Goal: Task Accomplishment & Management: Manage account settings

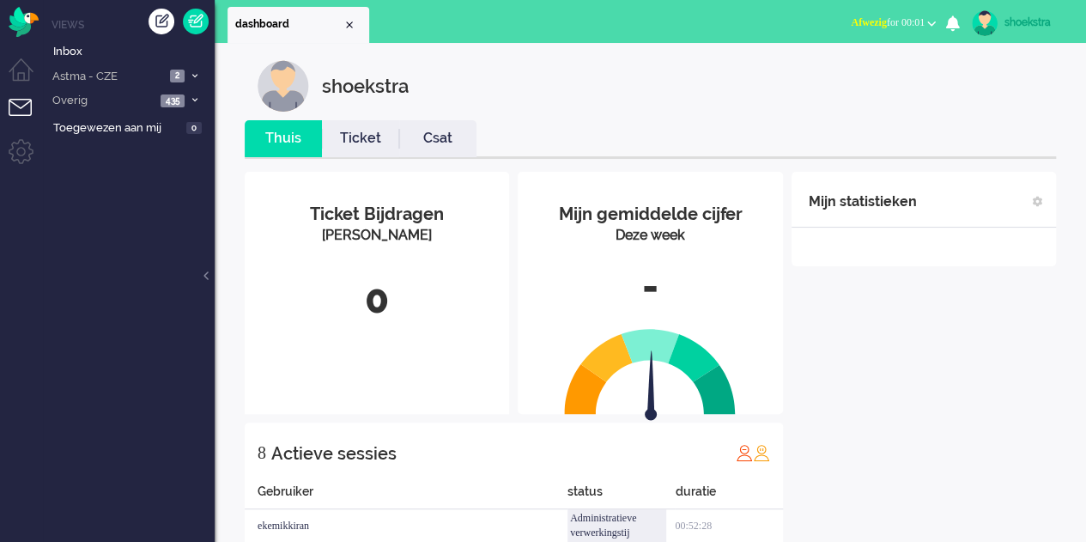
click at [1039, 28] on div "shoekstra" at bounding box center [1037, 22] width 64 height 17
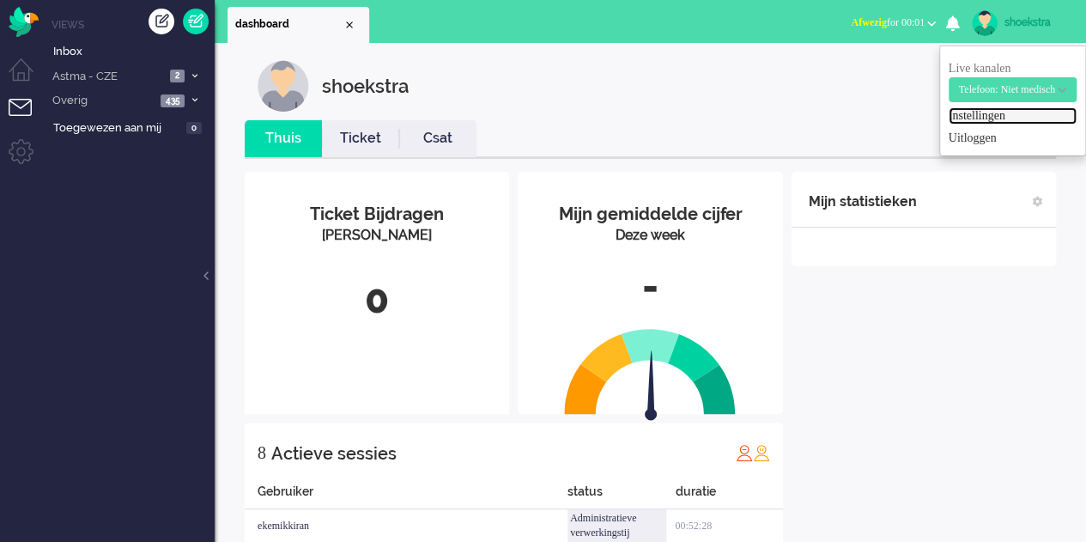
click at [969, 108] on link "Instellingen" at bounding box center [1013, 115] width 128 height 17
select select "browser"
select select "nl"
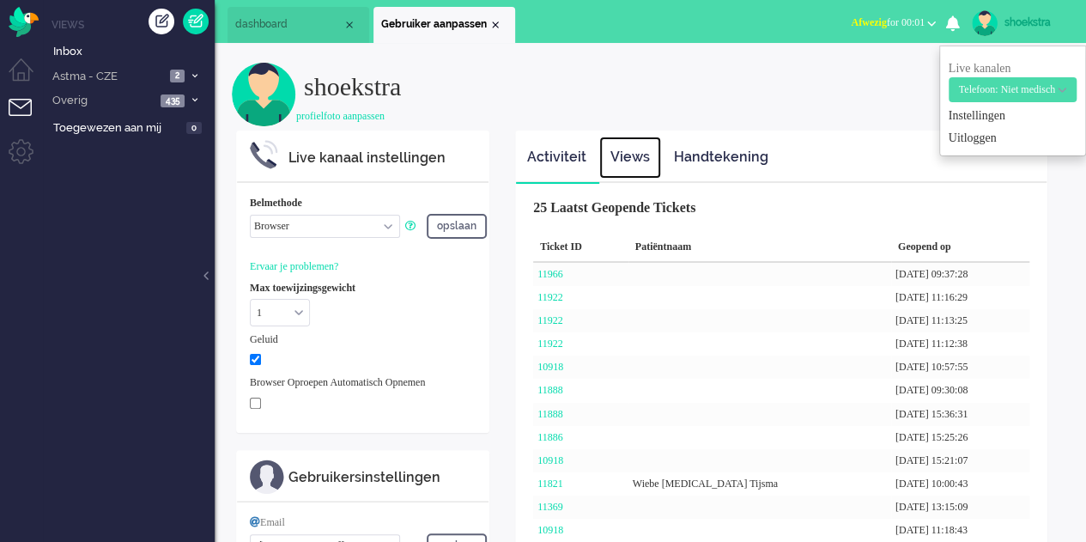
click at [624, 148] on link "Views" at bounding box center [630, 158] width 62 height 42
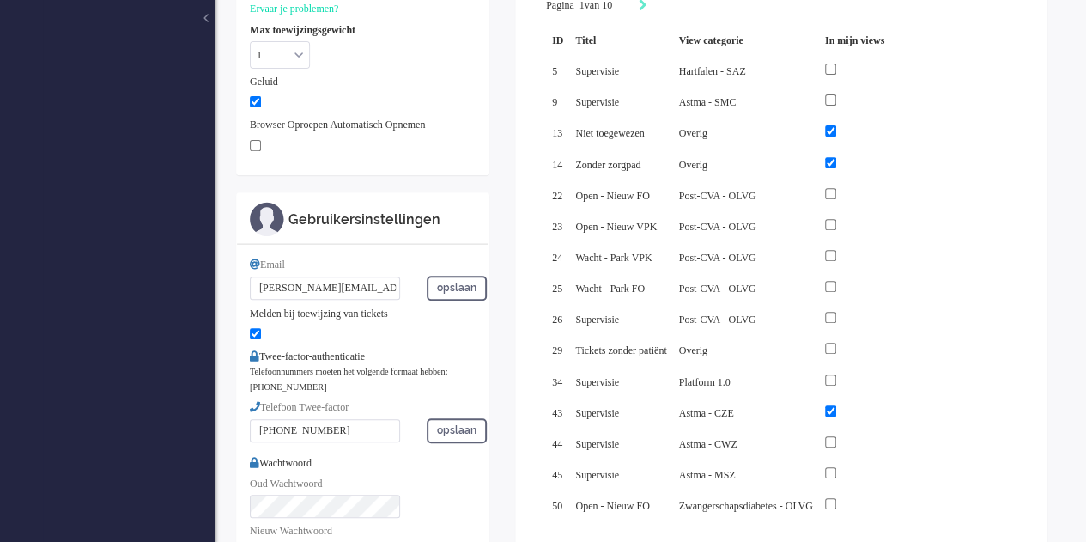
scroll to position [343, 0]
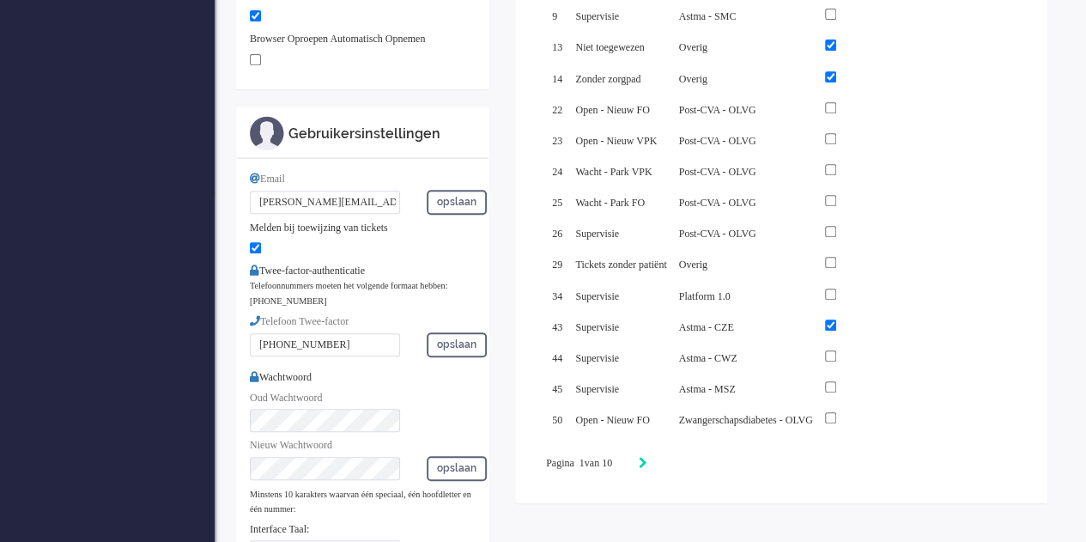
click at [647, 457] on icon "Next" at bounding box center [643, 463] width 9 height 12
type input "2"
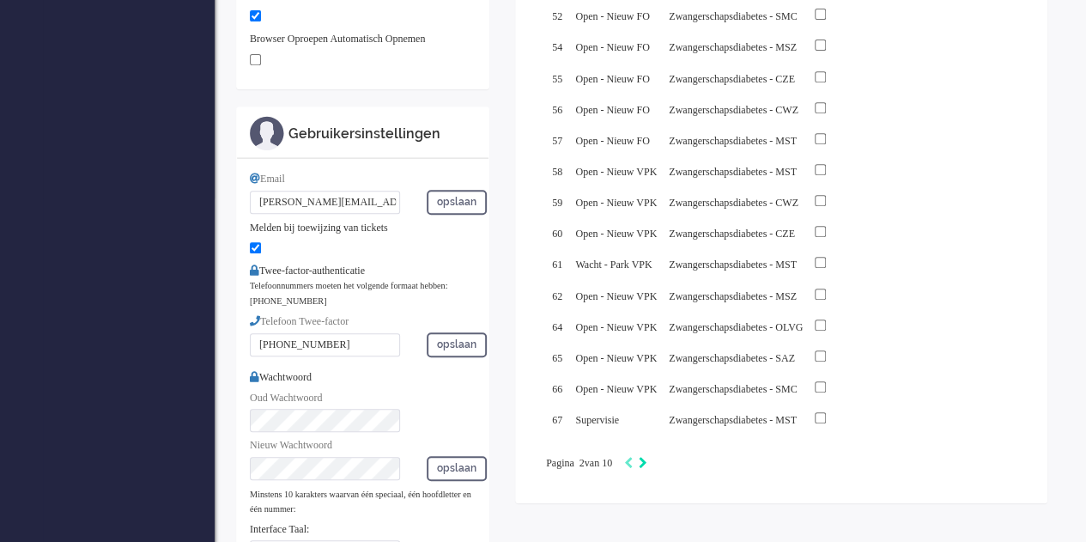
click at [647, 457] on icon "Next" at bounding box center [643, 463] width 9 height 12
type input "3"
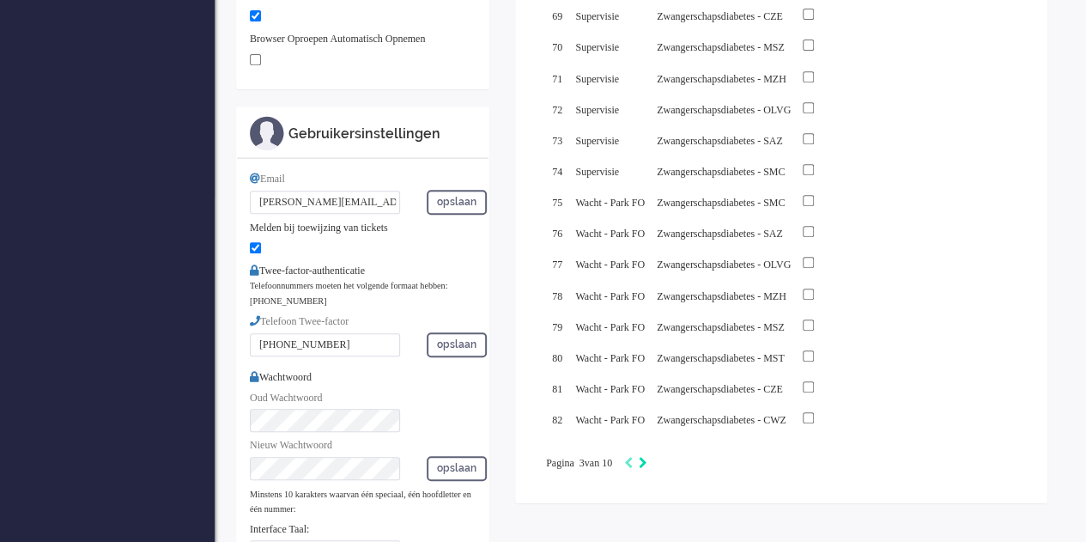
click at [647, 457] on icon "Next" at bounding box center [643, 463] width 9 height 12
type input "4"
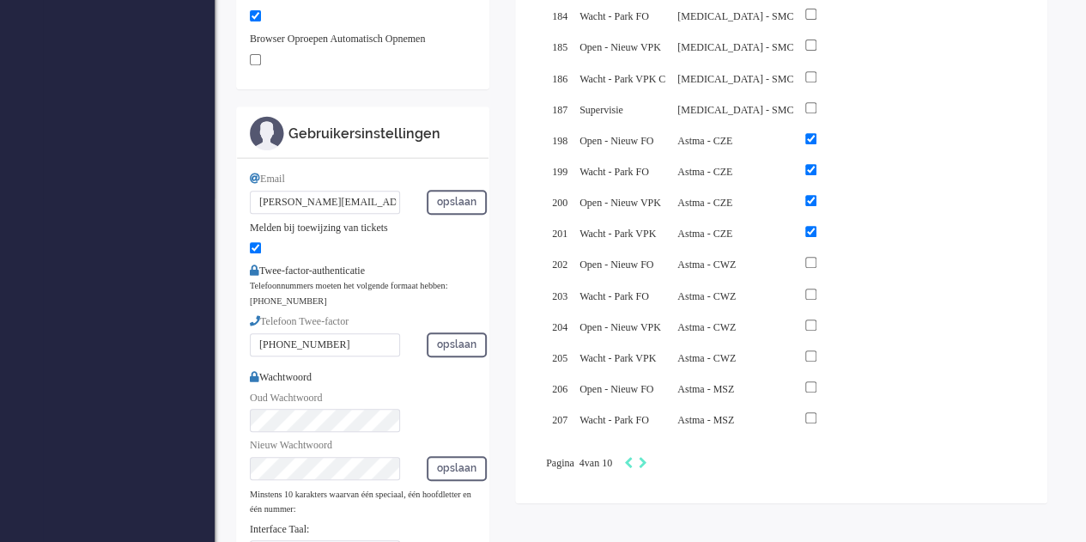
click at [805, 388] on div at bounding box center [834, 387] width 59 height 19
click at [805, 381] on input "checkbox" at bounding box center [810, 386] width 11 height 11
checkbox input "true"
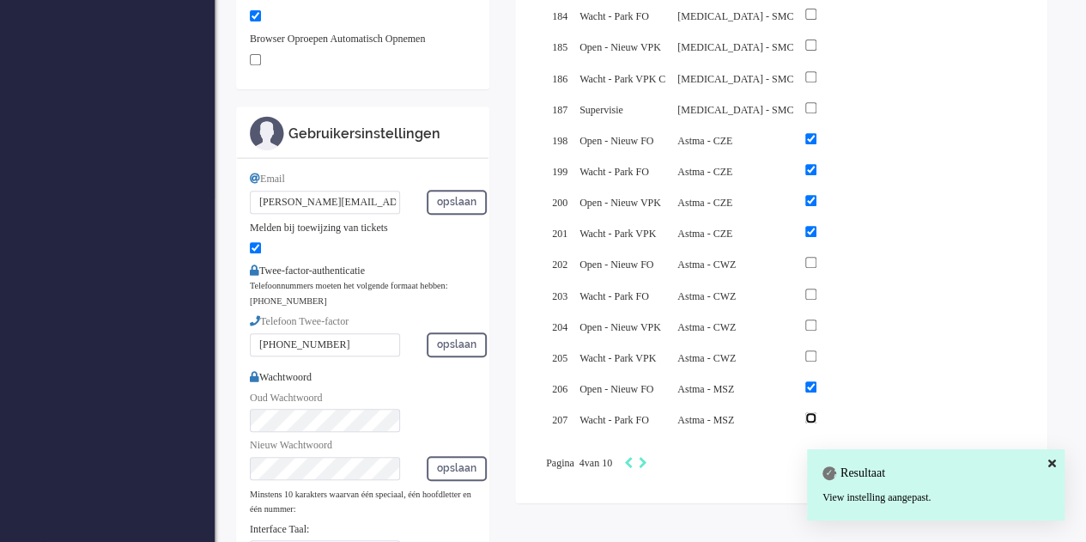
click at [805, 412] on input "checkbox" at bounding box center [810, 417] width 11 height 11
checkbox input "true"
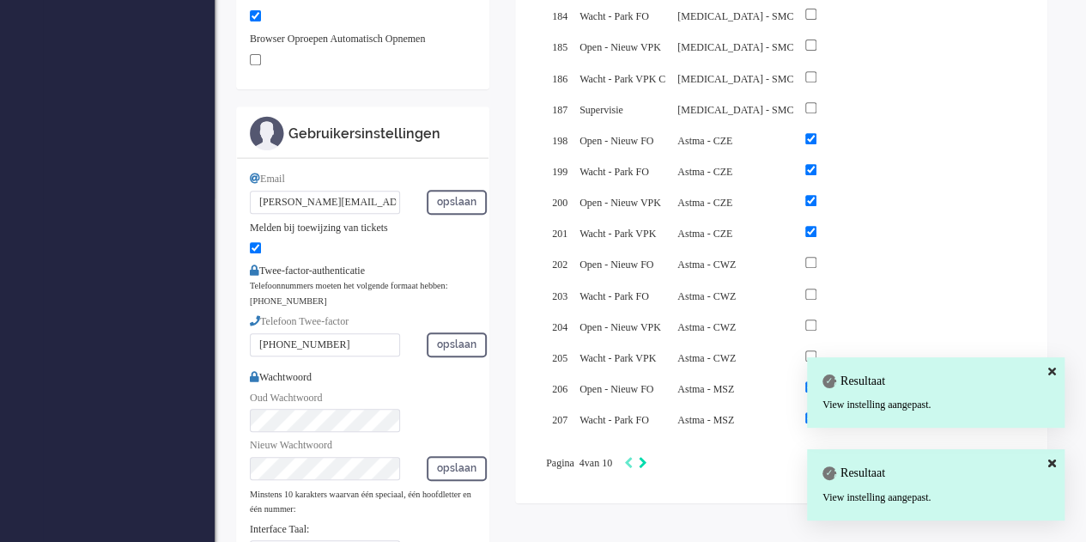
click at [647, 458] on icon "Next" at bounding box center [643, 463] width 9 height 12
type input "5"
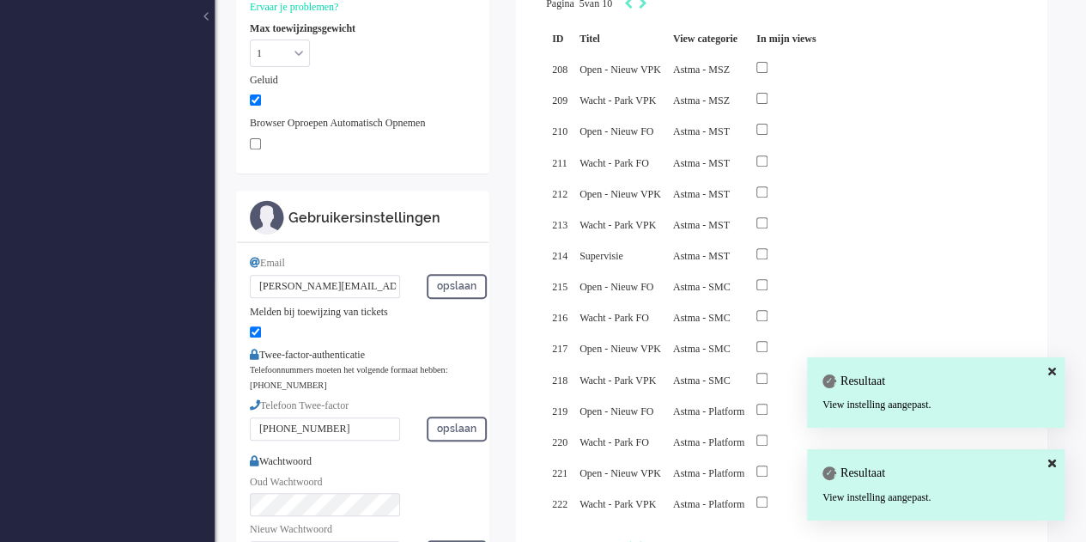
scroll to position [258, 0]
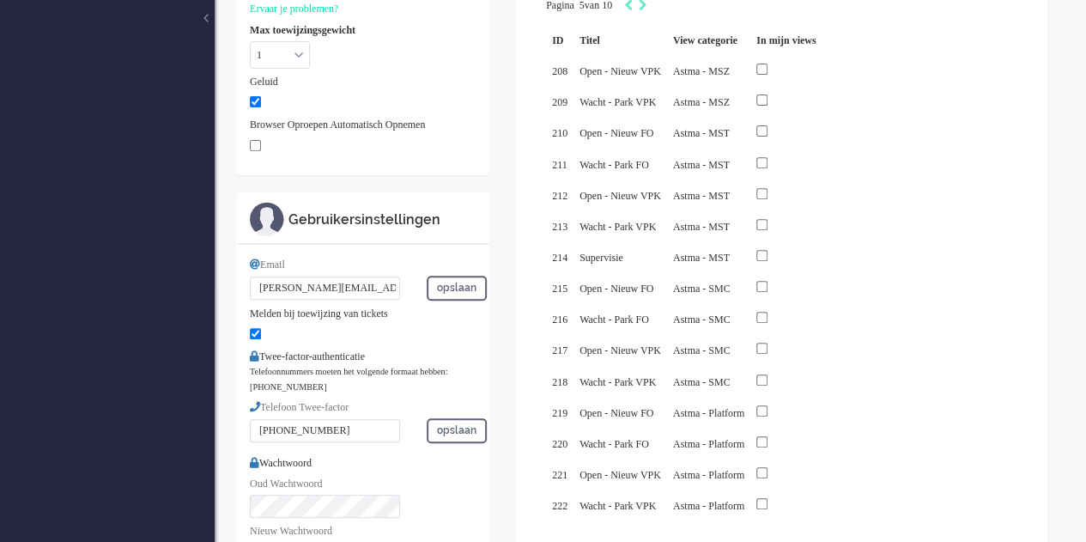
click at [795, 76] on div at bounding box center [785, 69] width 59 height 19
click at [768, 72] on input "checkbox" at bounding box center [761, 69] width 11 height 11
checkbox input "true"
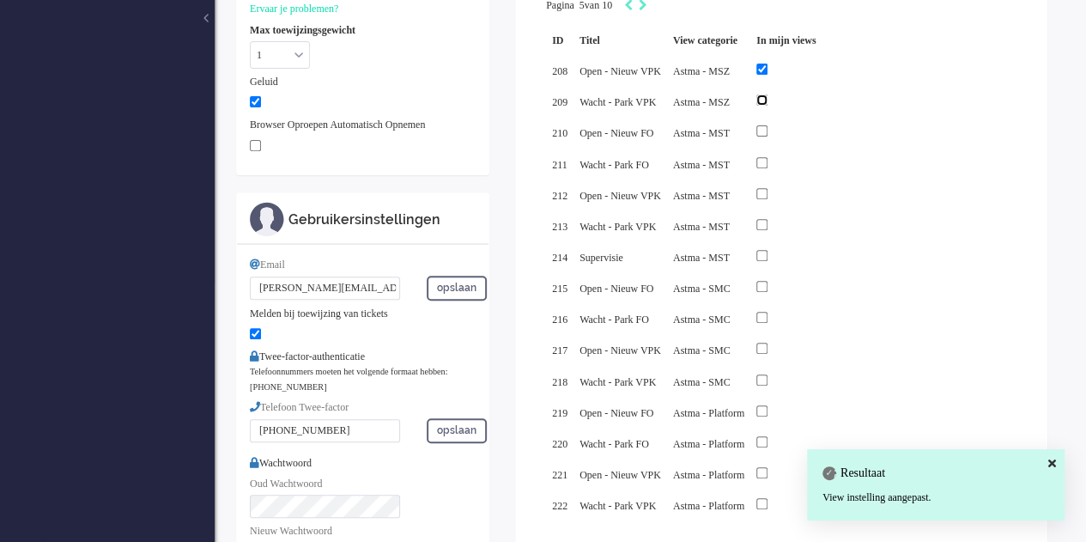
click at [768, 100] on input "checkbox" at bounding box center [761, 99] width 11 height 11
checkbox input "true"
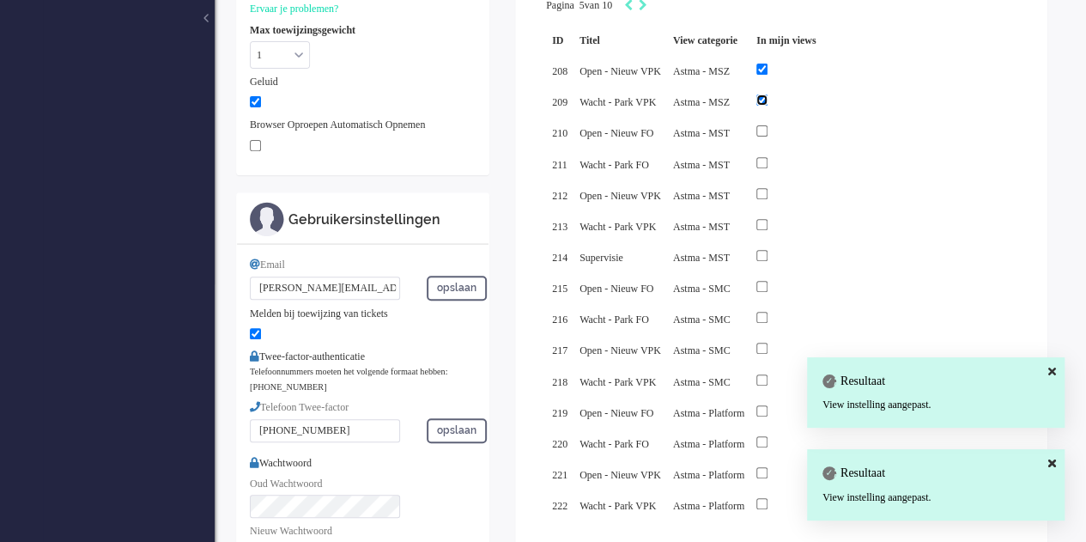
scroll to position [343, 0]
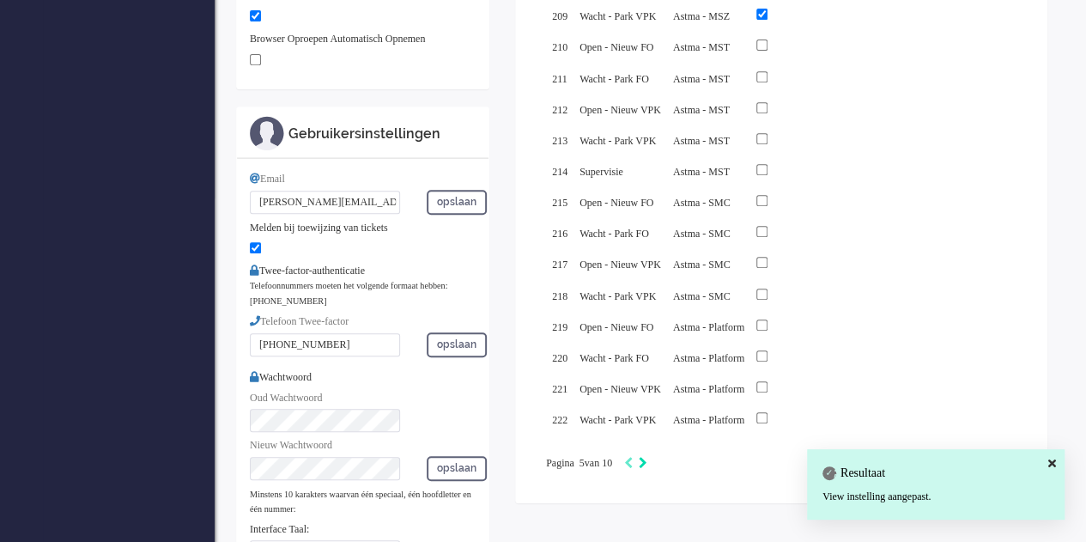
click at [647, 457] on icon "Next" at bounding box center [643, 463] width 9 height 12
type input "6"
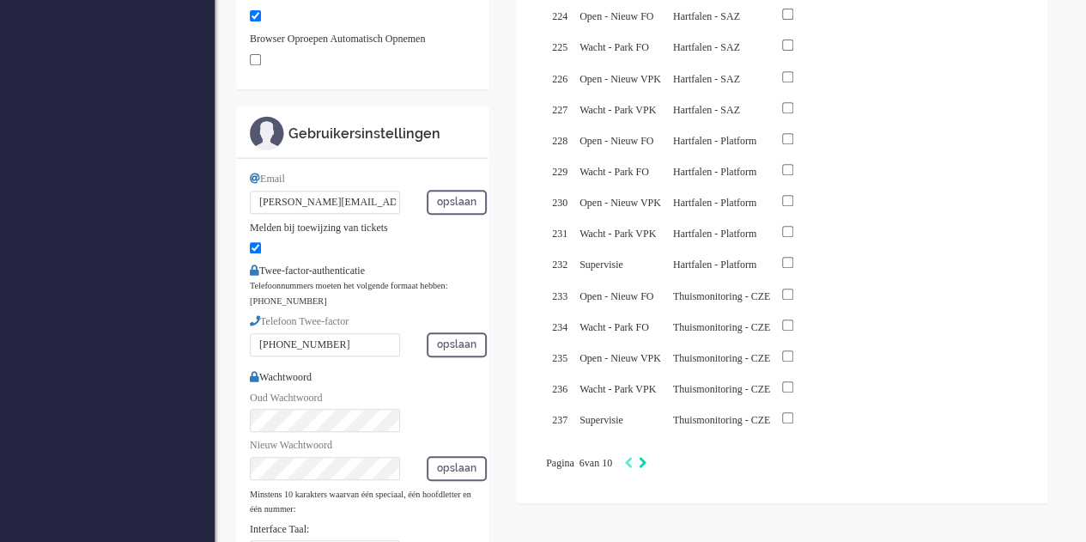
click at [647, 457] on icon "Next" at bounding box center [643, 463] width 9 height 12
type input "7"
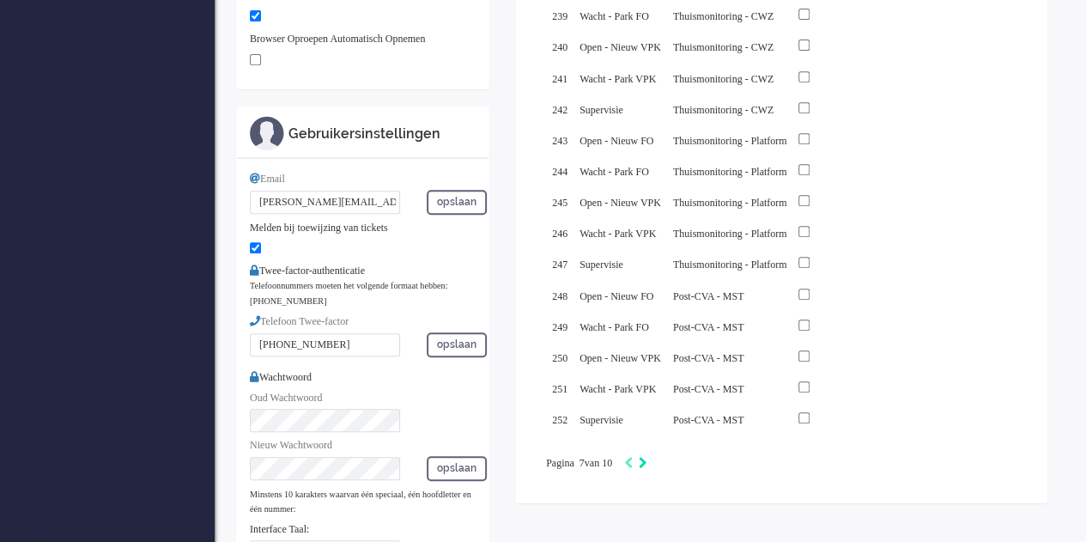
click at [647, 457] on icon "Next" at bounding box center [643, 463] width 9 height 12
type input "8"
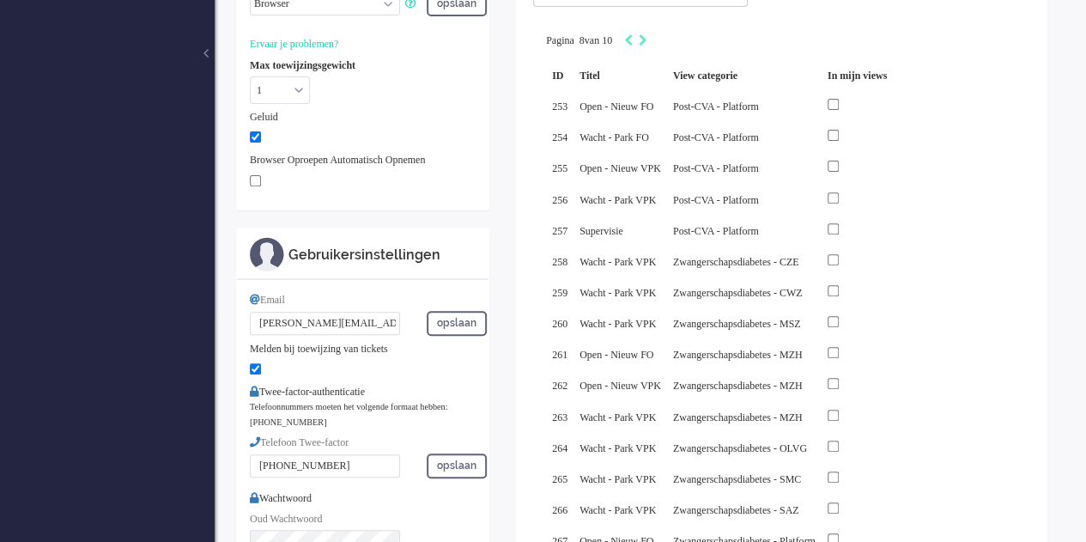
scroll to position [258, 0]
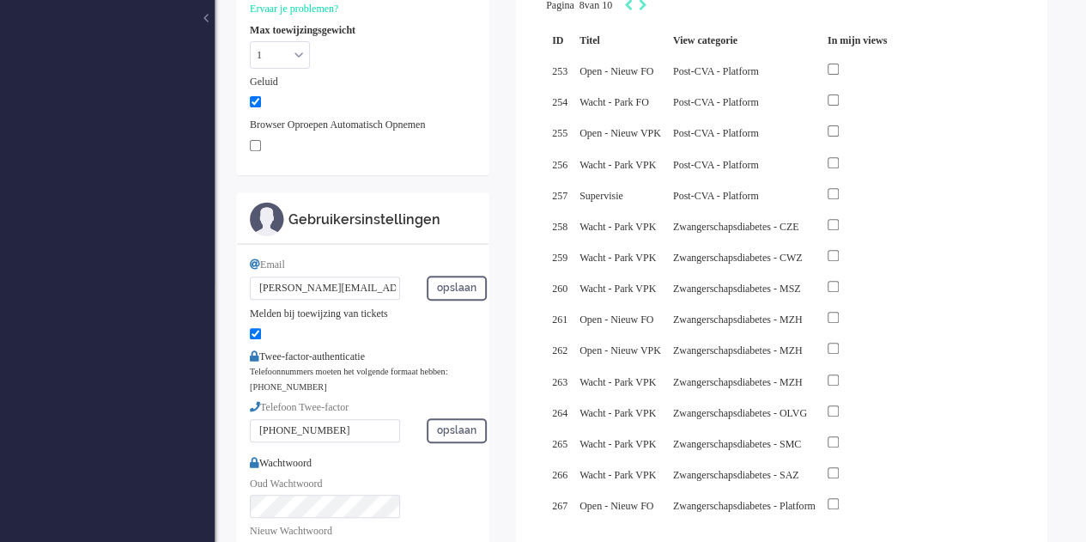
click at [647, 541] on icon "Next" at bounding box center [643, 549] width 9 height 12
type input "9"
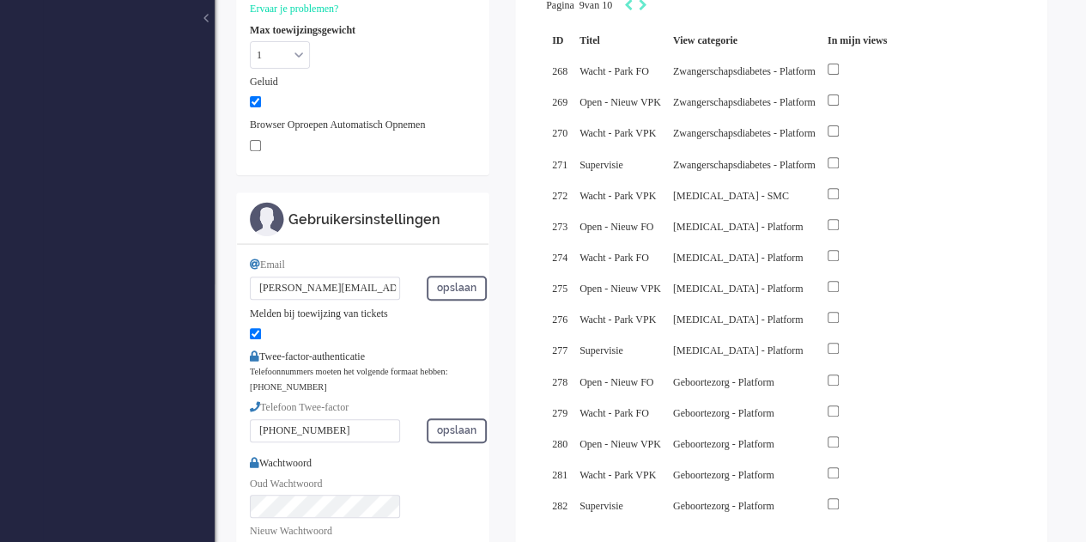
scroll to position [343, 0]
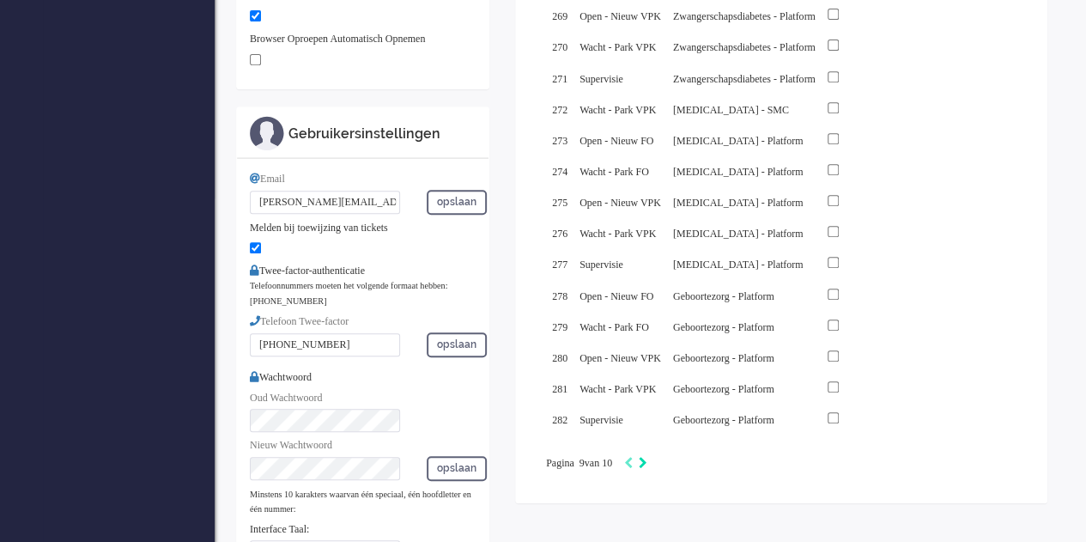
click at [647, 457] on icon "Next" at bounding box center [643, 463] width 9 height 12
type input "10"
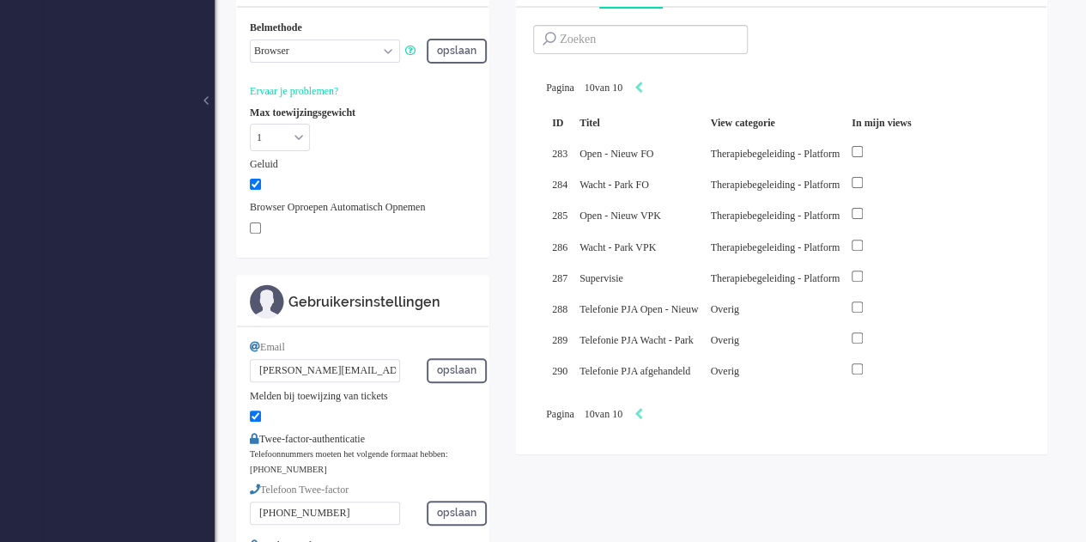
scroll to position [172, 0]
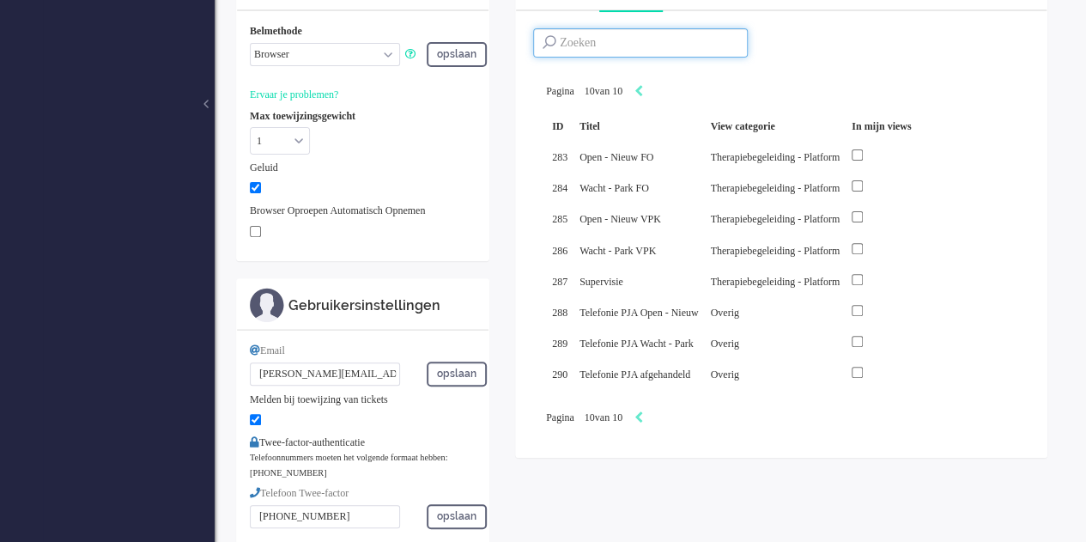
click at [635, 46] on input at bounding box center [640, 42] width 215 height 29
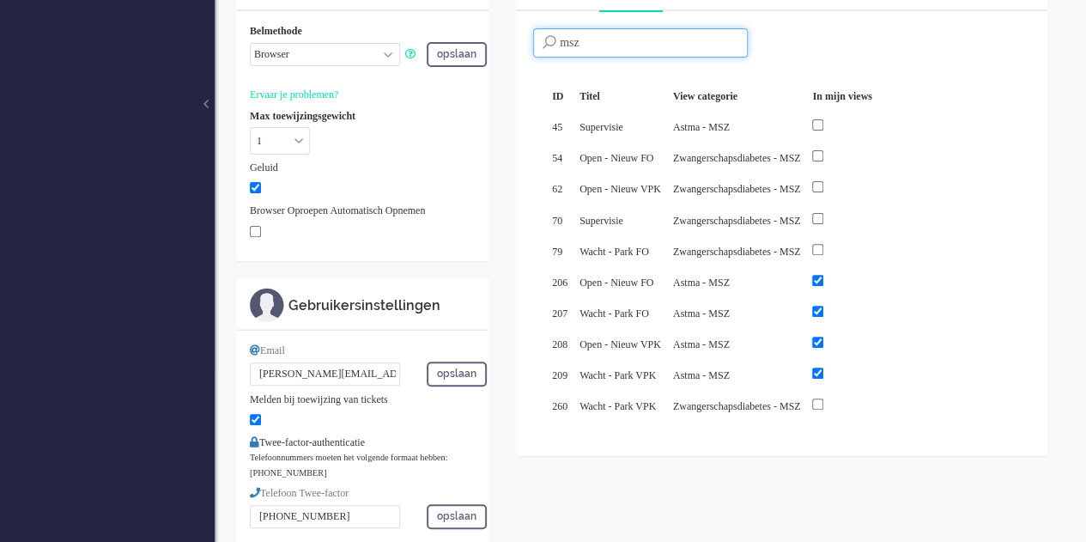
type input "msz"
click at [823, 123] on input "checkbox" at bounding box center [817, 124] width 11 height 11
checkbox input "true"
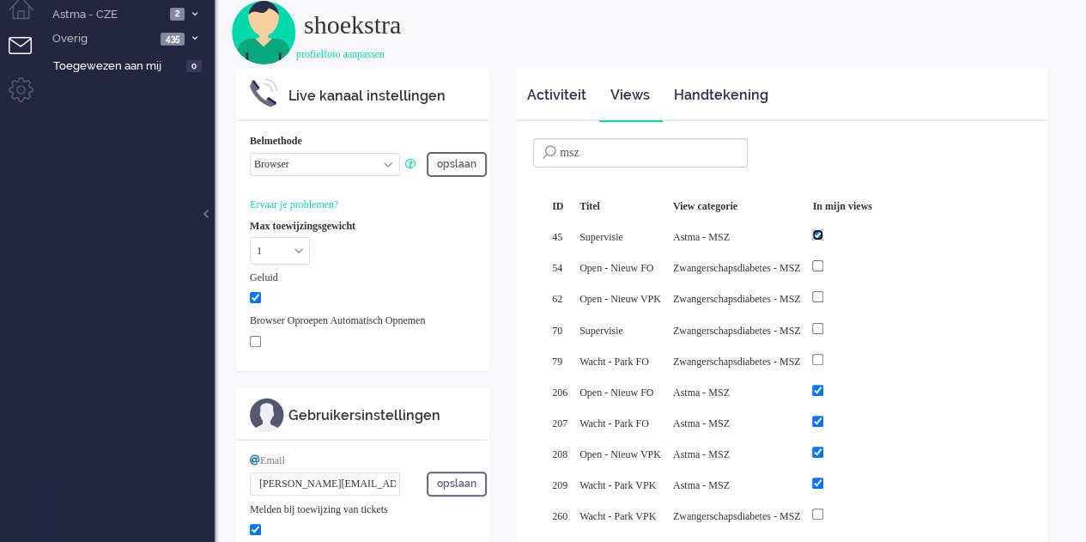
scroll to position [0, 0]
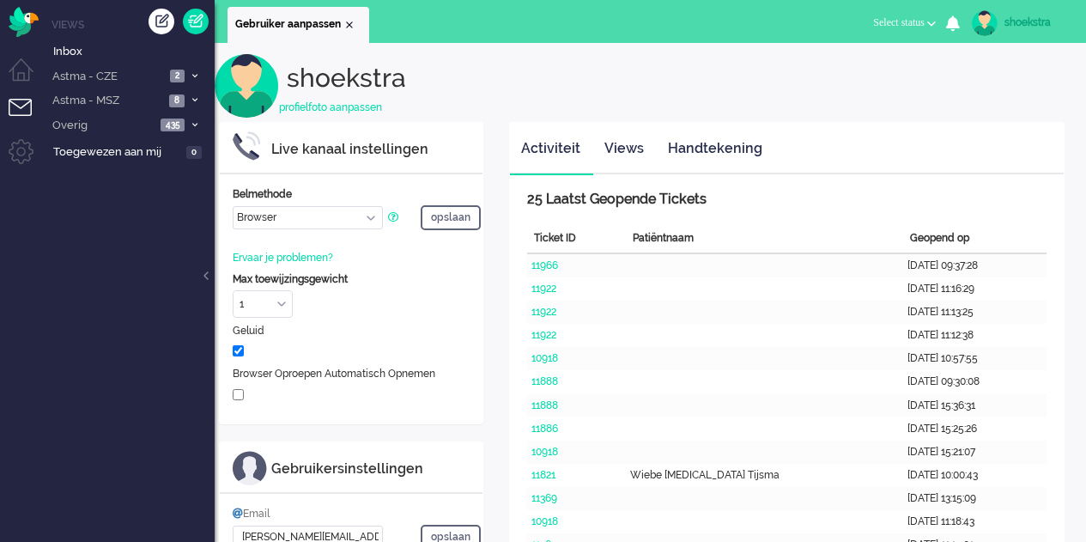
select select "browser"
select select "nl"
click at [197, 75] on span at bounding box center [194, 75] width 13 height 9
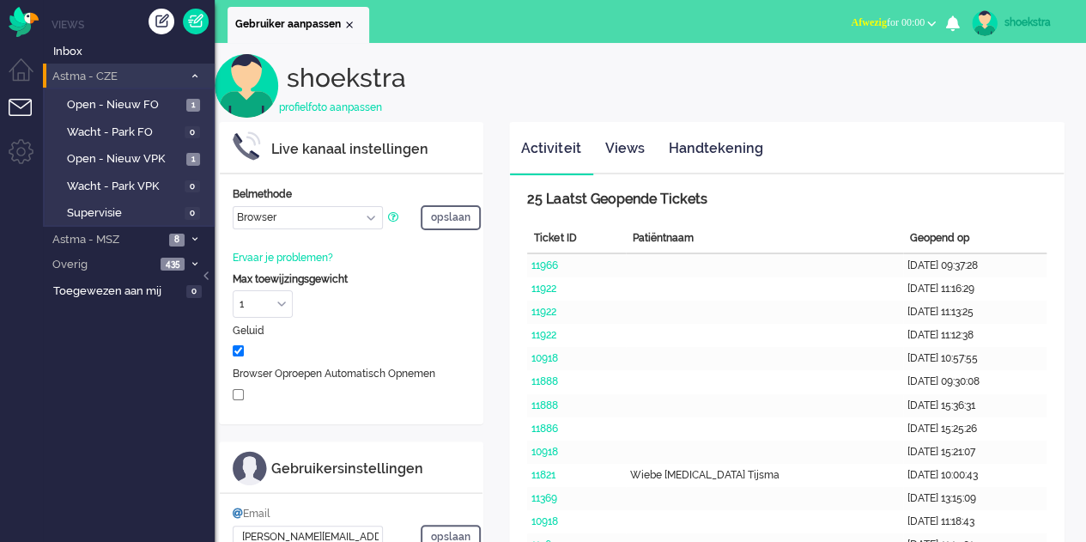
click at [197, 75] on span at bounding box center [194, 75] width 13 height 9
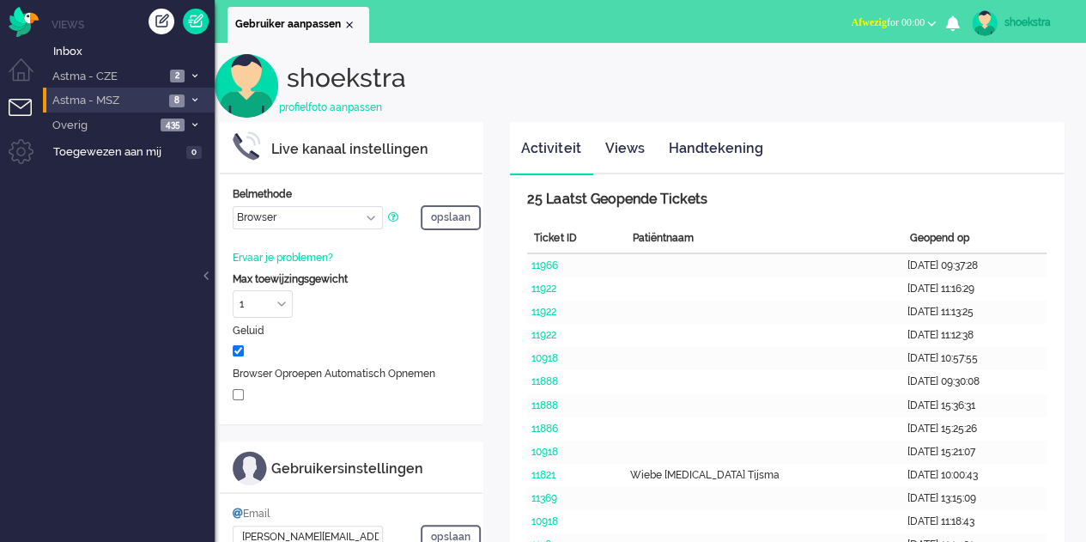
click at [182, 95] on span "8" at bounding box center [176, 100] width 15 height 13
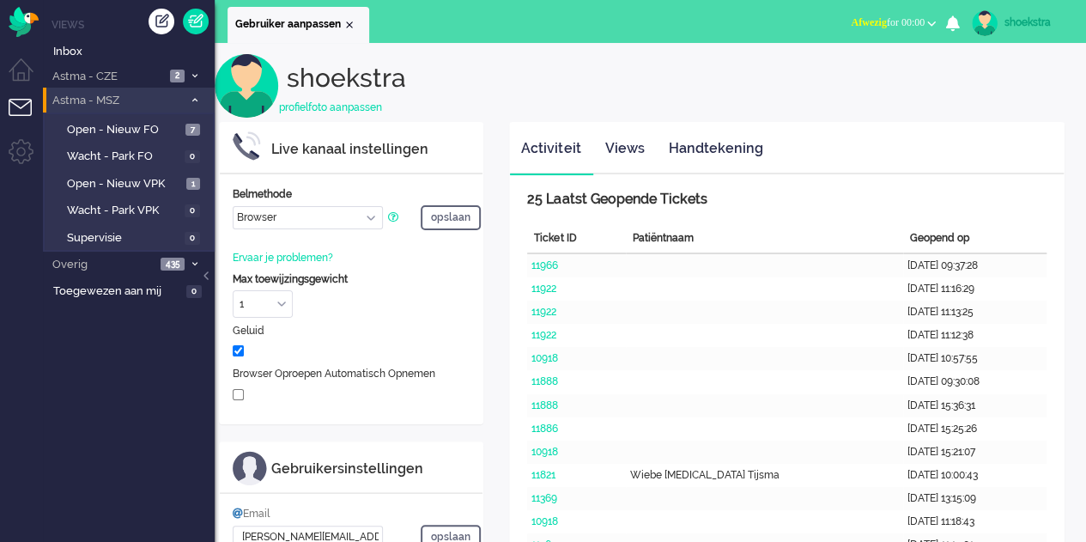
click at [182, 95] on span "Astma - MSZ" at bounding box center [116, 101] width 133 height 16
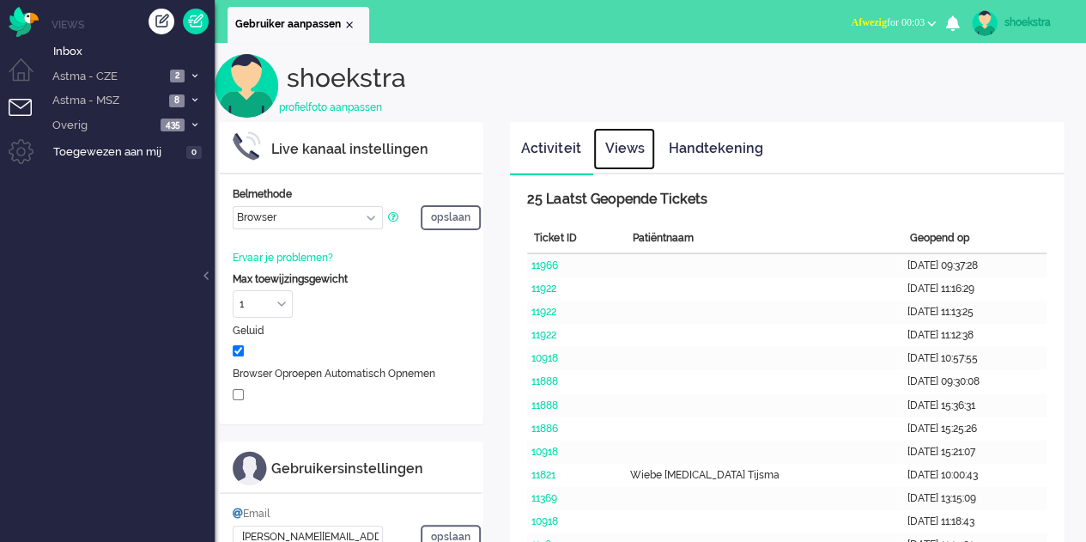
click at [625, 144] on link "Views" at bounding box center [624, 149] width 62 height 42
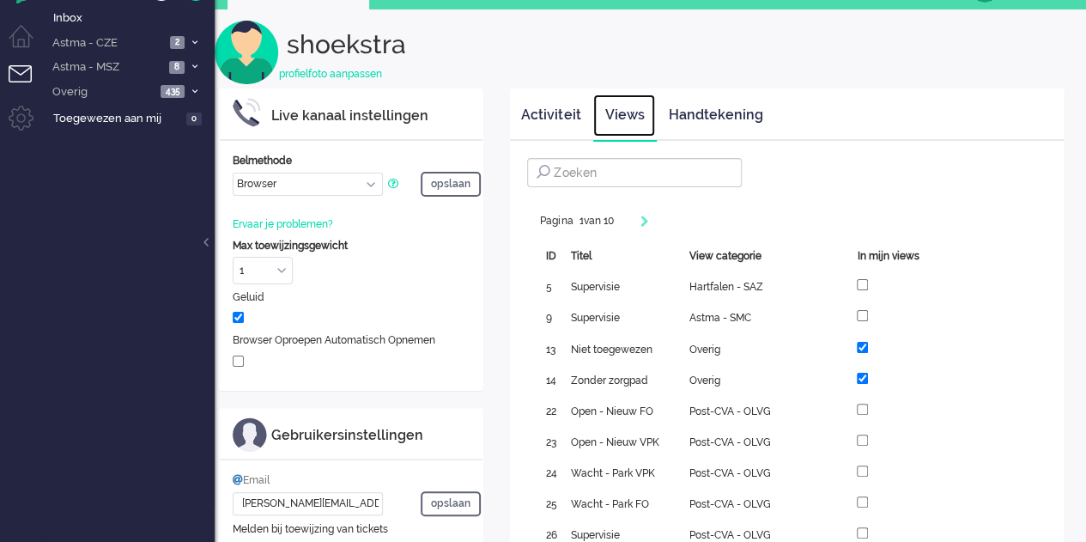
scroll to position [86, 0]
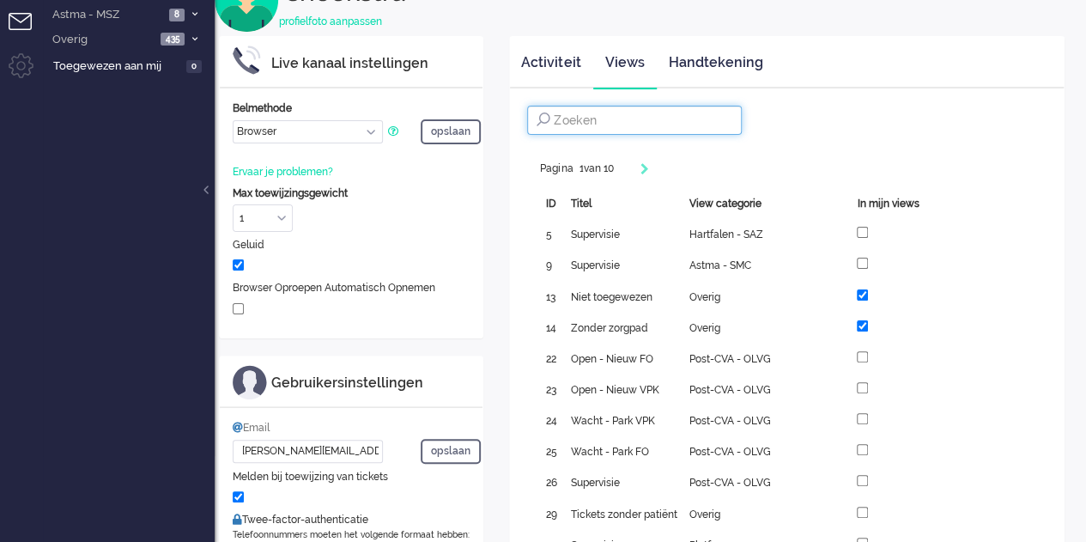
click at [632, 128] on input at bounding box center [634, 120] width 215 height 29
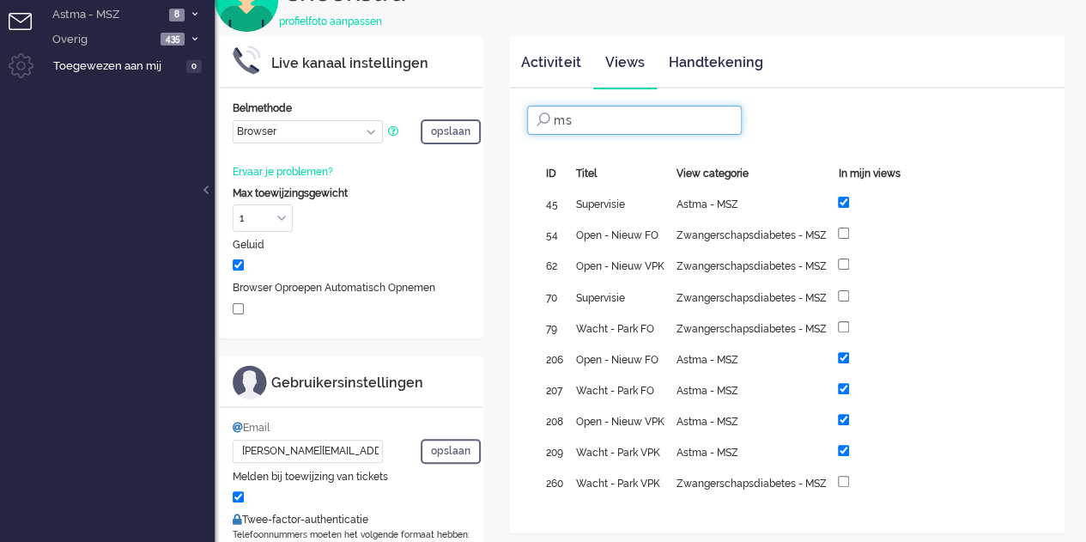
type input "m"
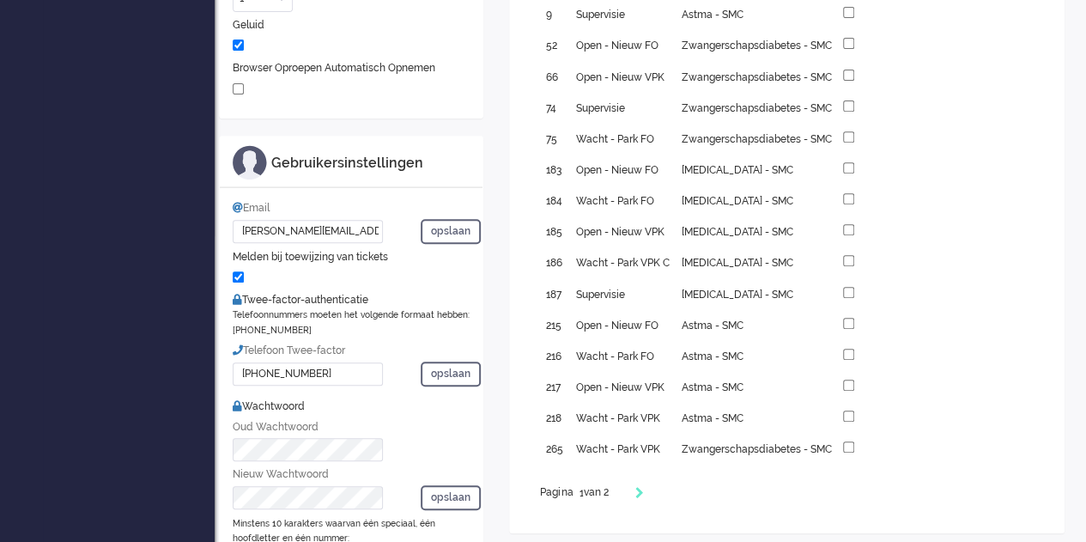
scroll to position [343, 0]
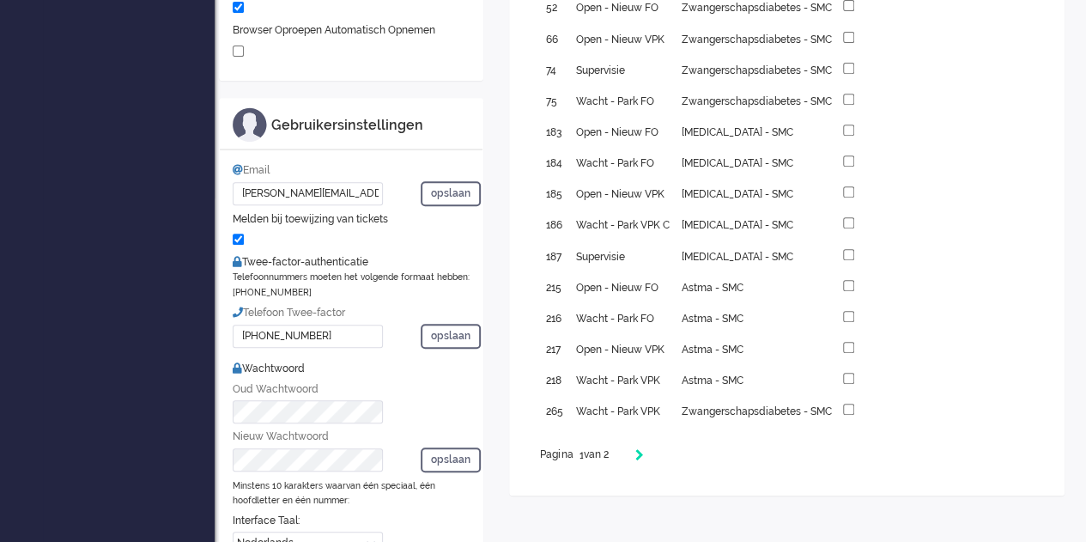
type input "smc"
click at [642, 449] on icon "Next" at bounding box center [639, 455] width 9 height 12
type input "2"
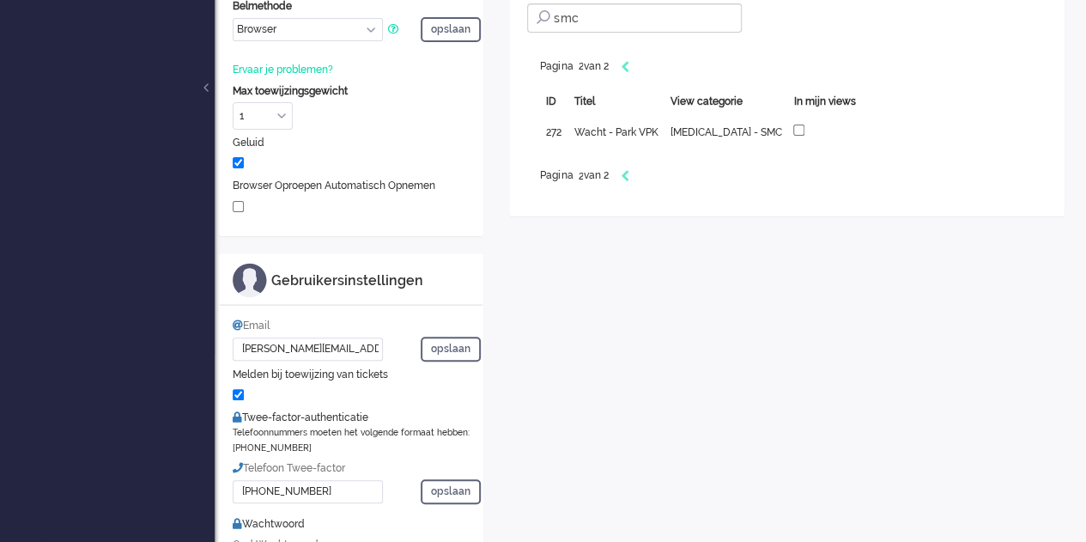
scroll to position [172, 0]
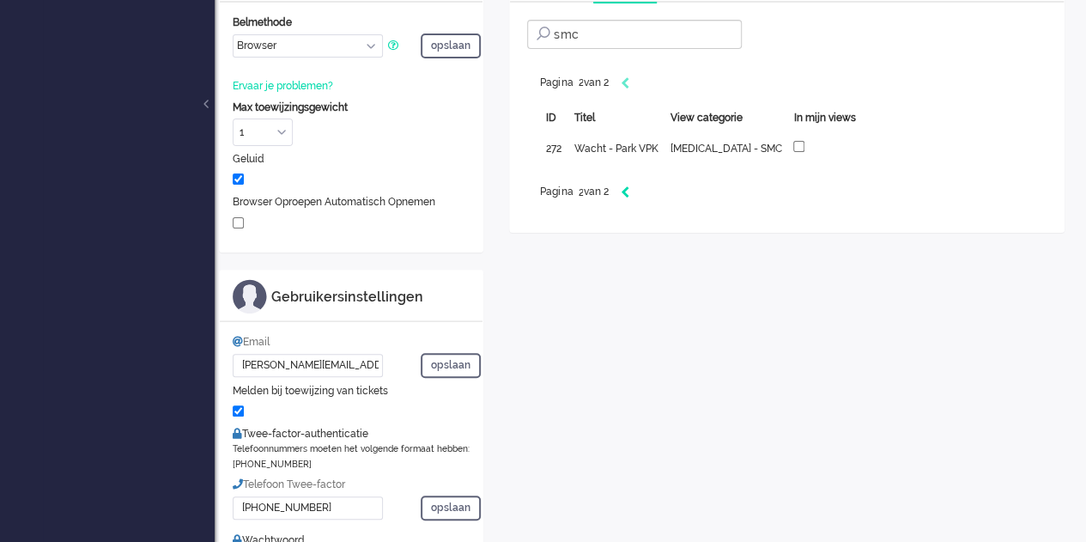
click at [627, 186] on icon "Previous" at bounding box center [624, 192] width 9 height 12
type input "1"
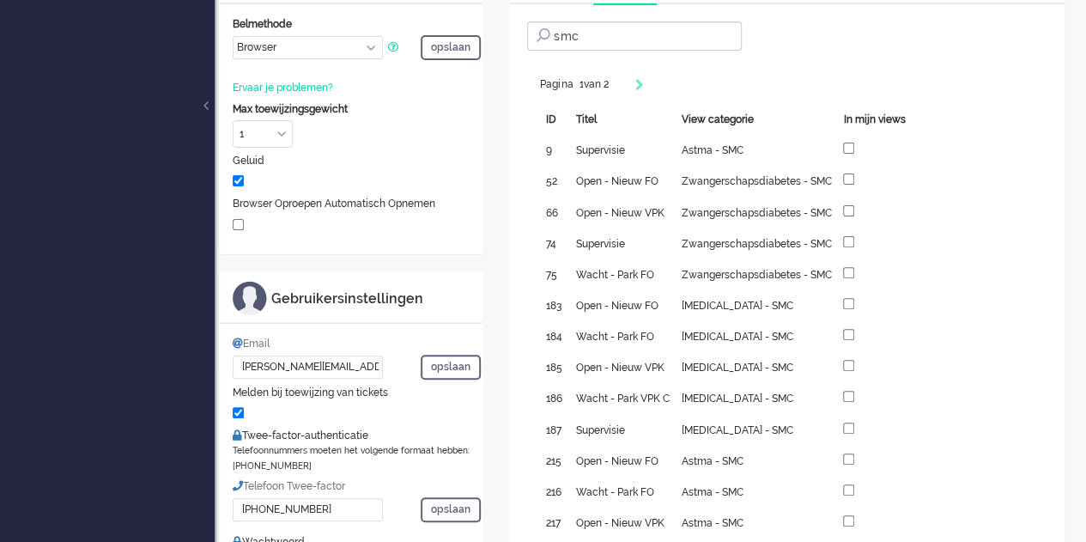
scroll to position [86, 0]
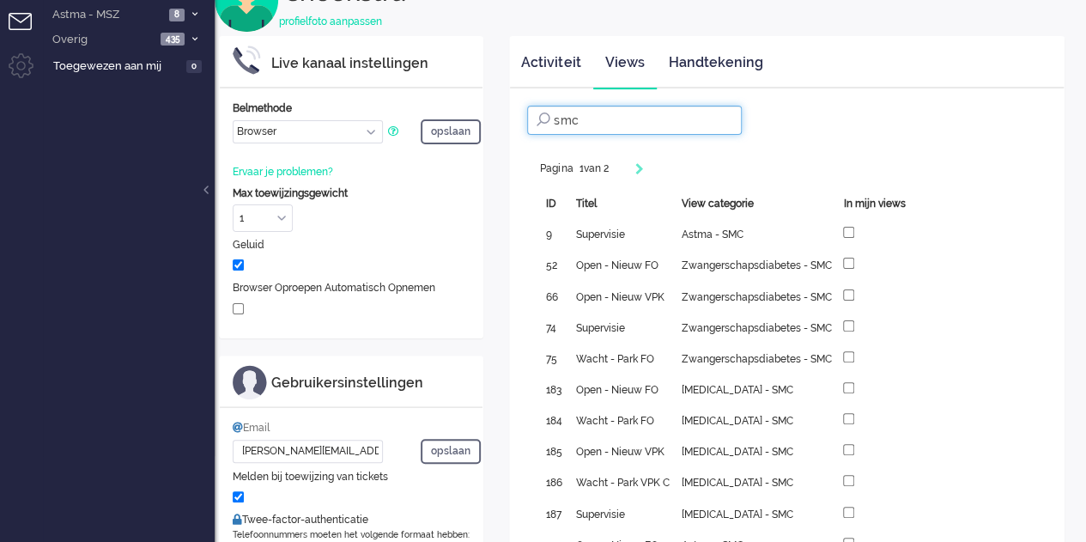
drag, startPoint x: 598, startPoint y: 124, endPoint x: 488, endPoint y: 108, distance: 111.0
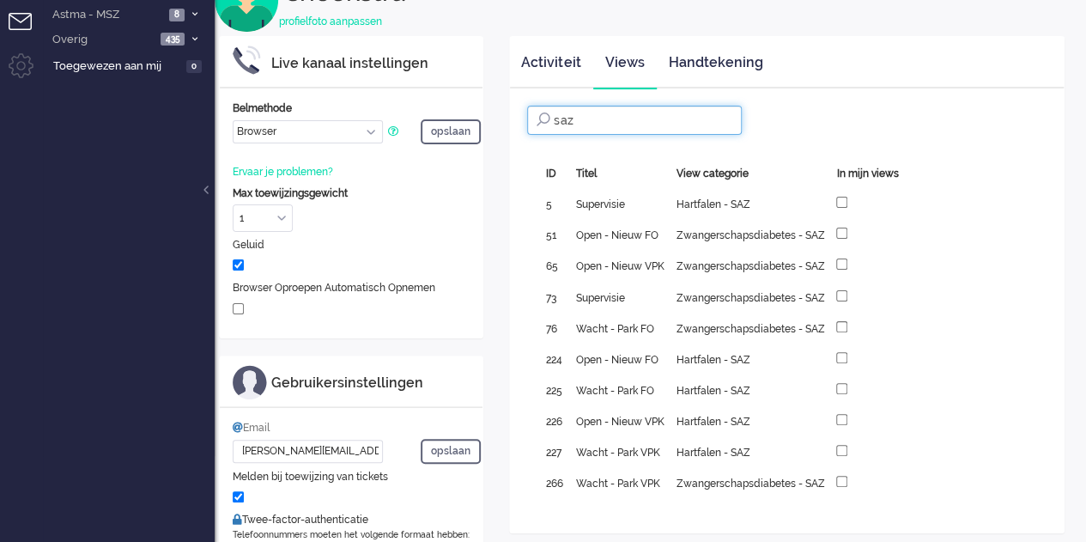
type input "saz"
